Goal: Information Seeking & Learning: Find specific fact

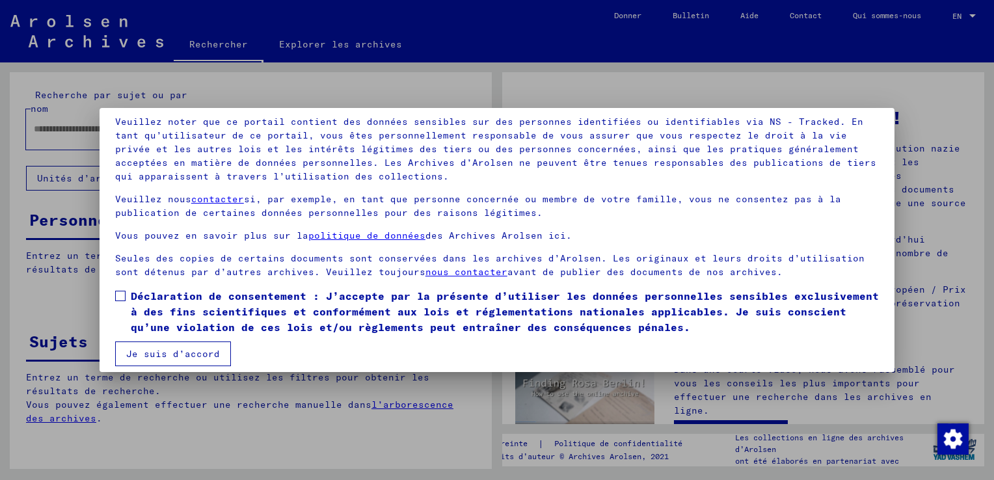
scroll to position [92, 0]
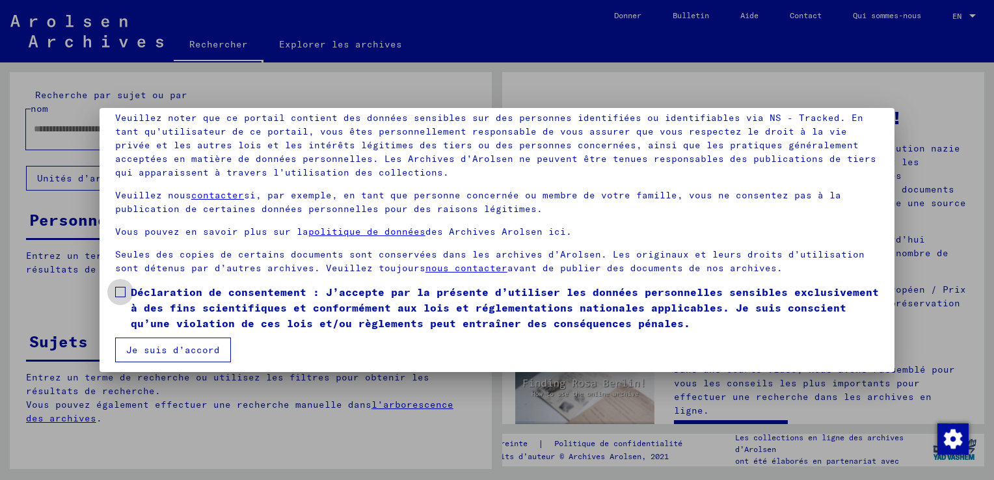
click at [118, 294] on span at bounding box center [120, 292] width 10 height 10
click at [144, 355] on button "Je suis d’accord" at bounding box center [173, 350] width 116 height 25
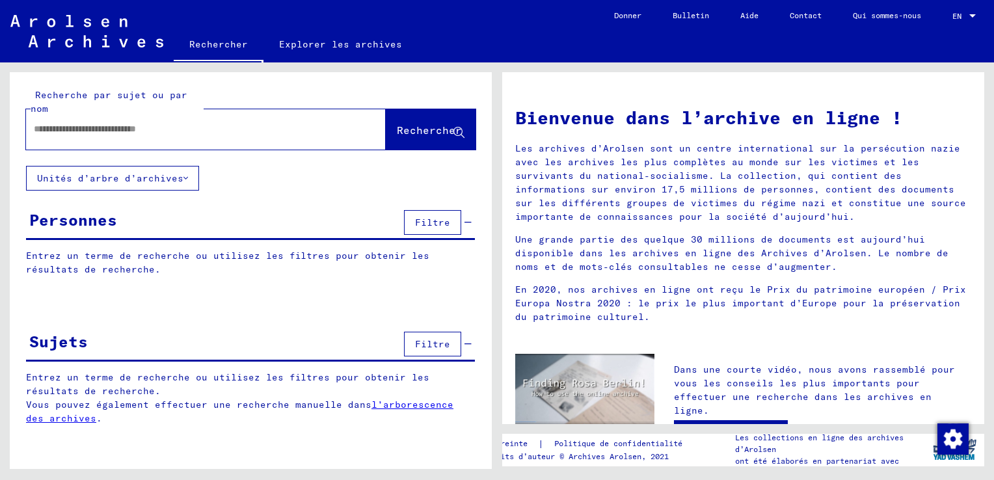
click at [70, 127] on input "text" at bounding box center [190, 129] width 313 height 14
type input "**********"
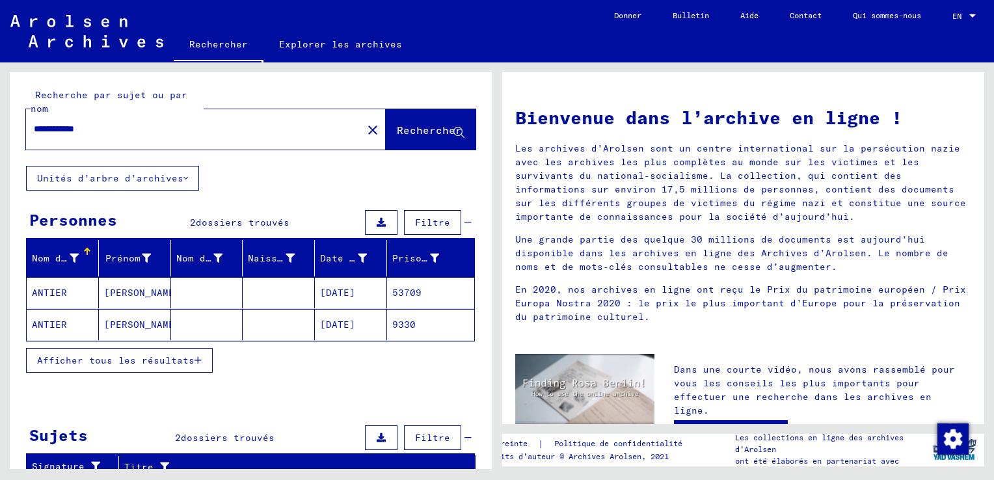
scroll to position [65, 0]
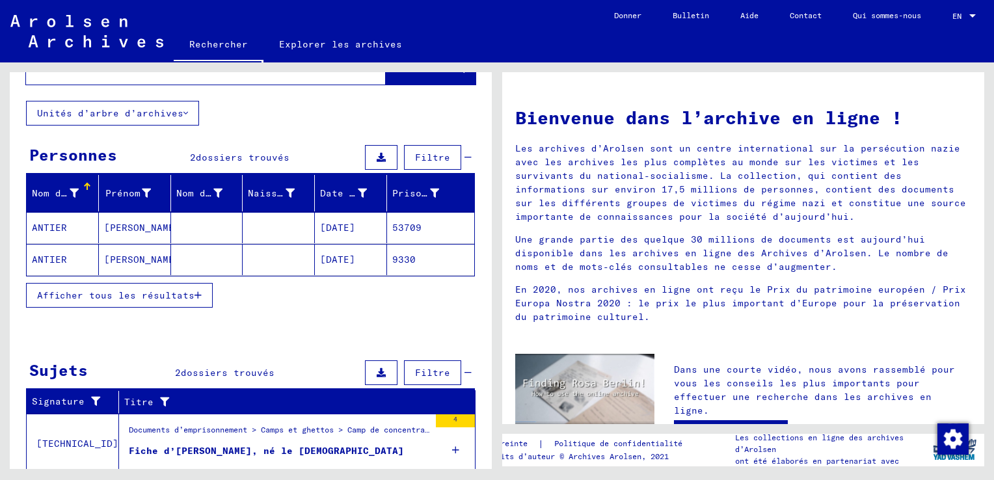
click at [48, 228] on mat-cell "ANTIER" at bounding box center [63, 227] width 72 height 31
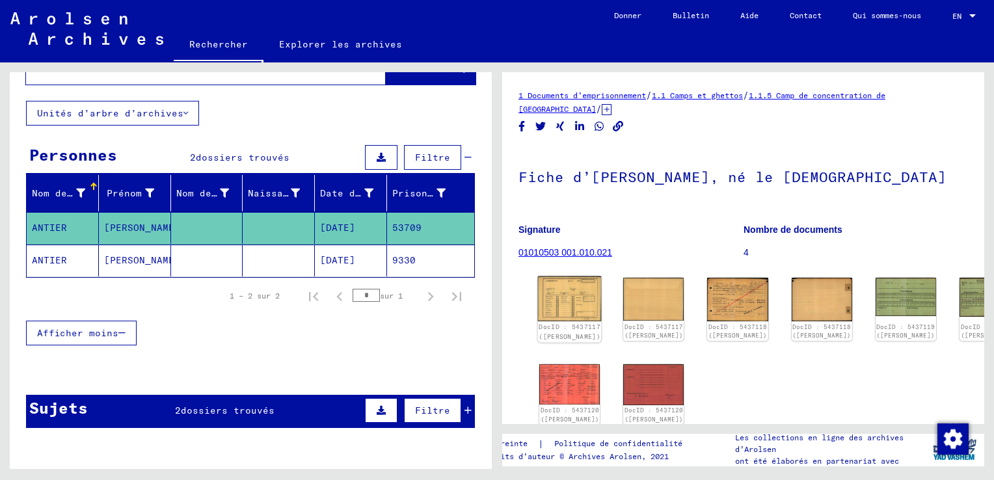
click at [566, 298] on img at bounding box center [570, 300] width 64 height 46
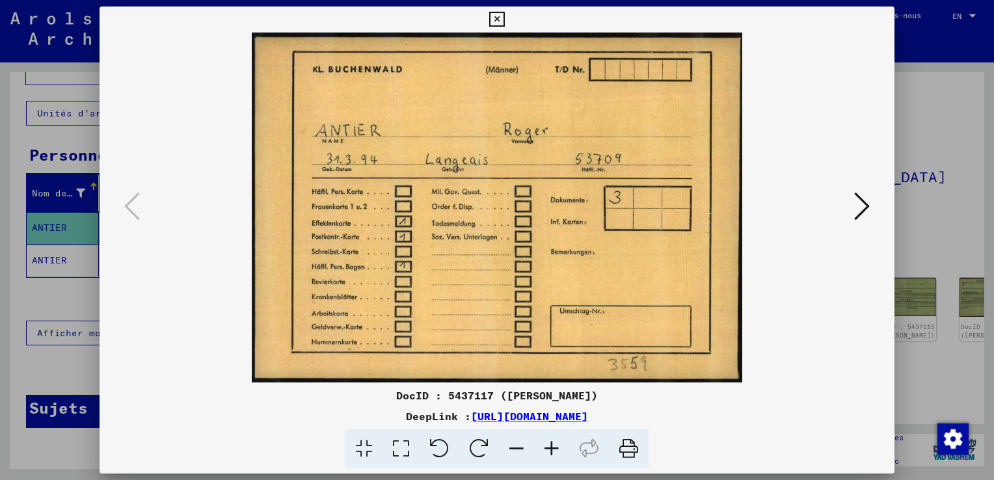
click at [866, 204] on icon at bounding box center [863, 206] width 16 height 31
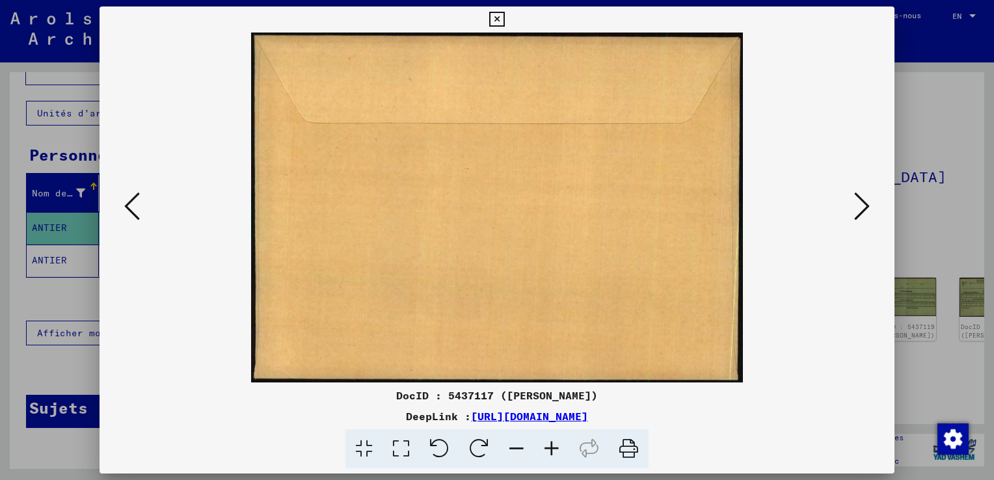
click at [866, 206] on icon at bounding box center [863, 206] width 16 height 31
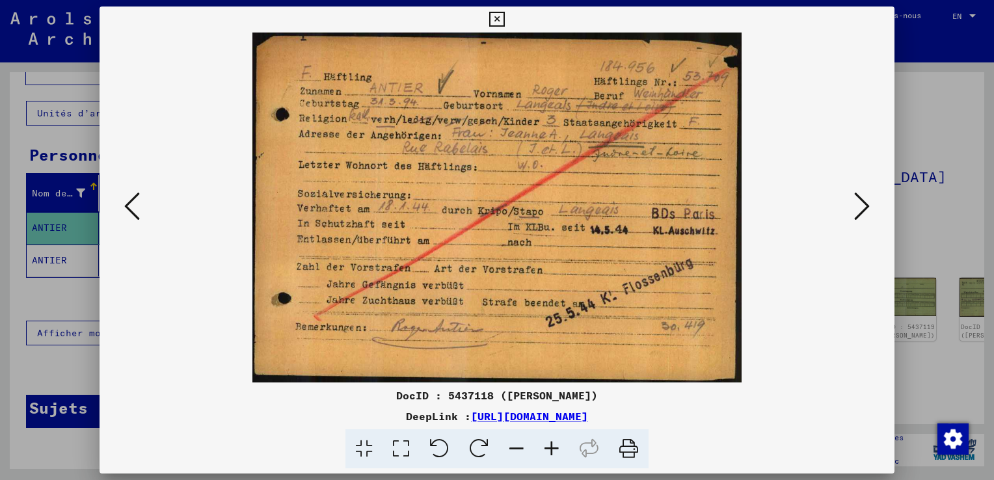
click at [867, 208] on icon at bounding box center [863, 206] width 16 height 31
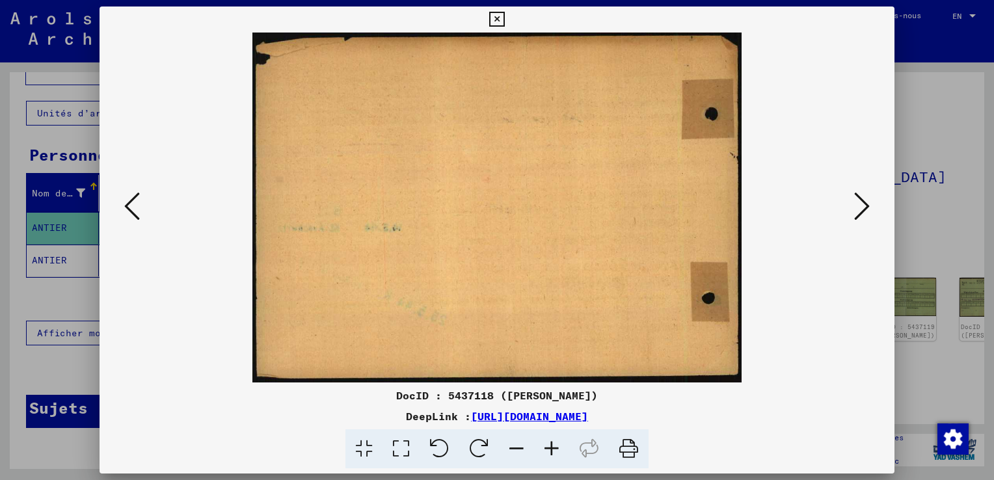
click at [866, 208] on icon at bounding box center [863, 206] width 16 height 31
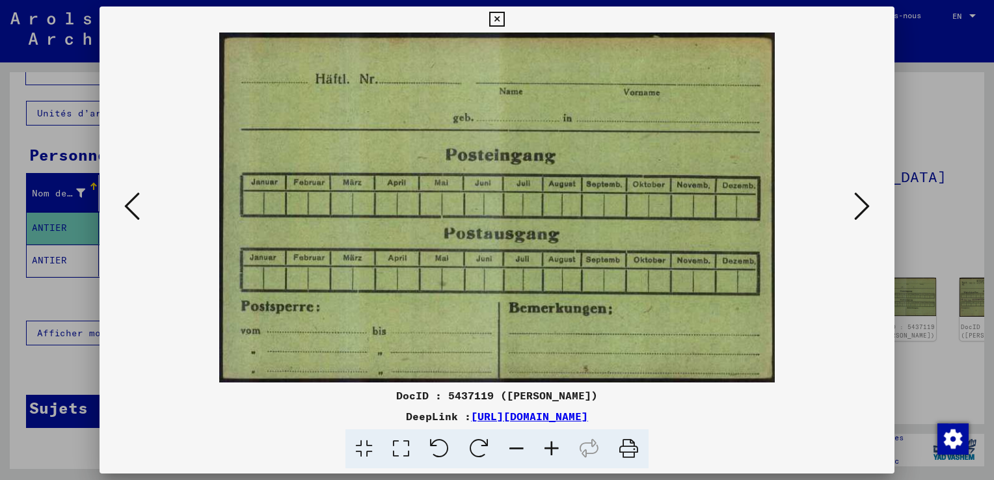
click at [862, 211] on icon at bounding box center [863, 206] width 16 height 31
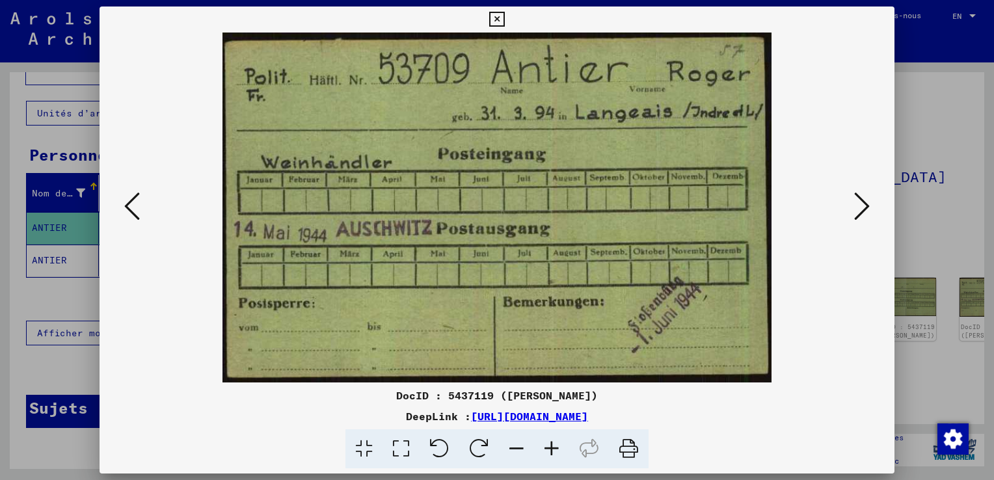
click at [872, 206] on button at bounding box center [862, 207] width 23 height 37
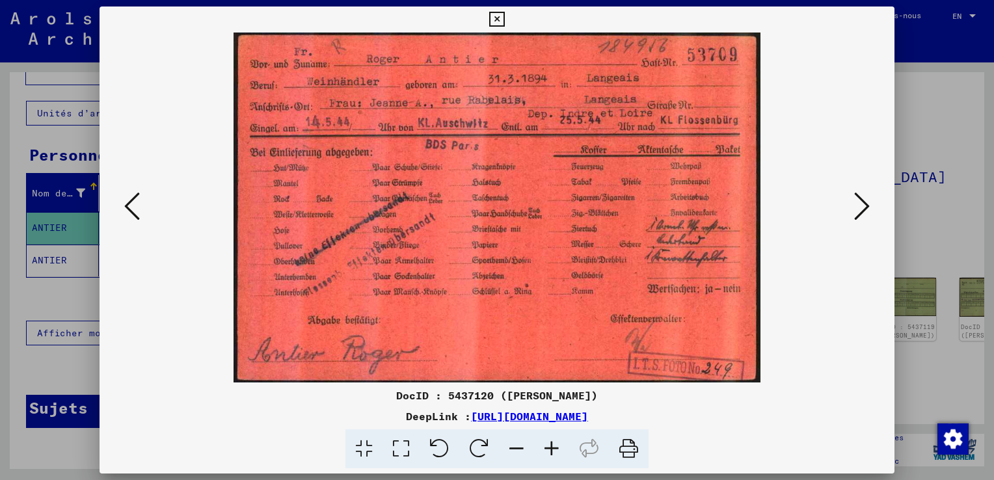
click at [870, 208] on button at bounding box center [862, 207] width 23 height 37
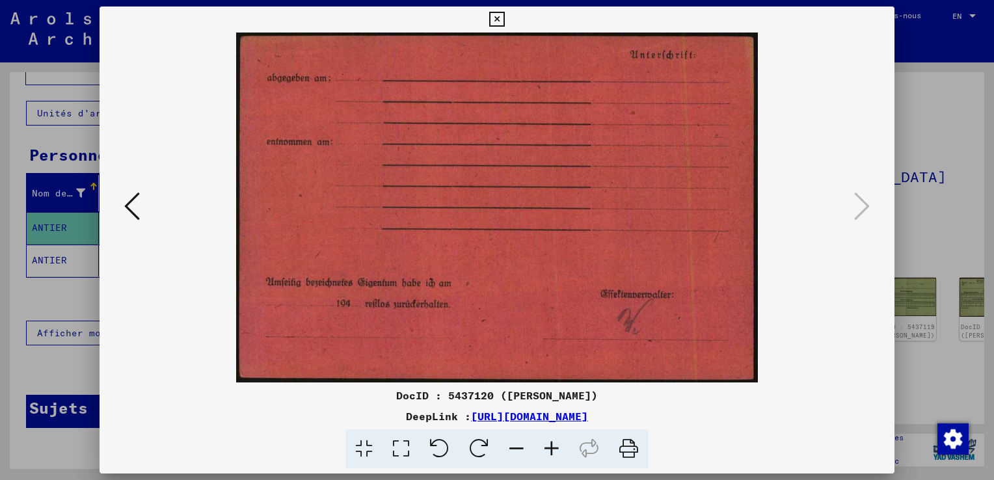
click at [122, 202] on button at bounding box center [131, 207] width 23 height 37
